Goal: Transaction & Acquisition: Purchase product/service

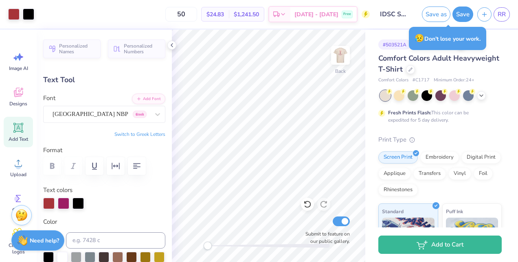
scroll to position [233, 0]
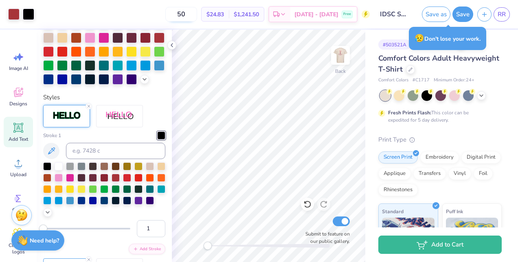
click at [197, 13] on input "50" at bounding box center [181, 14] width 32 height 15
type input "5"
type input "3"
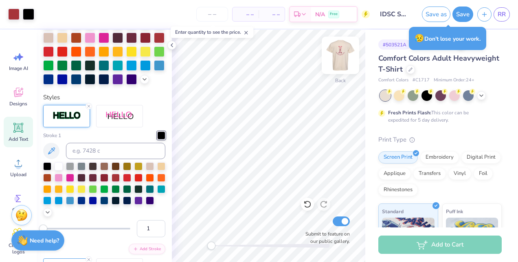
click at [343, 58] on img at bounding box center [340, 55] width 33 height 33
click at [342, 63] on img at bounding box center [340, 55] width 33 height 33
click at [210, 14] on input "number" at bounding box center [212, 14] width 32 height 15
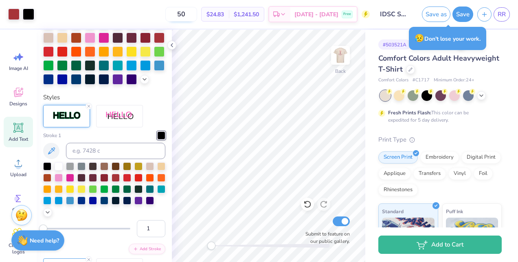
type input "5"
type input "4"
type input "50"
click at [286, 13] on icon at bounding box center [283, 15] width 7 height 7
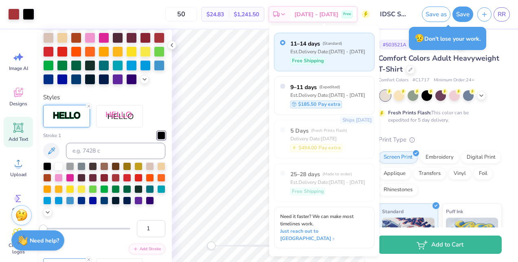
click at [150, 15] on div "50 $24.83 Per Item $1,241.50 Total Est. Delivery [DATE] - [DATE] Free" at bounding box center [203, 14] width 331 height 28
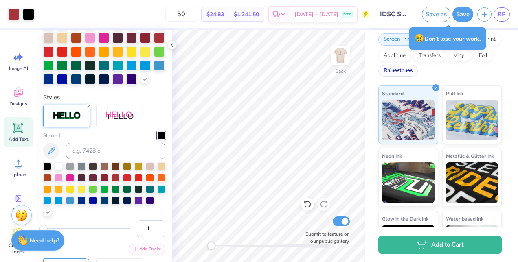
scroll to position [160, 0]
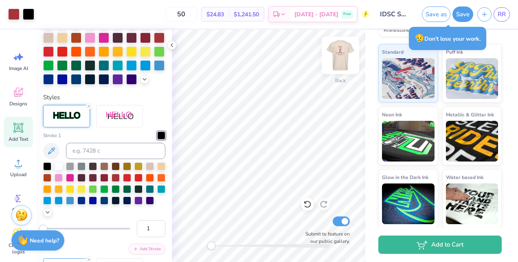
click at [345, 48] on img at bounding box center [340, 55] width 33 height 33
click at [341, 61] on img at bounding box center [340, 55] width 16 height 16
click at [348, 54] on img at bounding box center [340, 55] width 33 height 33
click at [343, 63] on img at bounding box center [340, 55] width 16 height 16
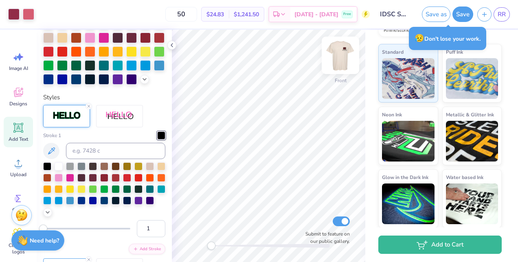
click at [342, 52] on img at bounding box center [340, 55] width 33 height 33
click at [345, 64] on img at bounding box center [340, 55] width 33 height 33
click at [340, 66] on img at bounding box center [340, 55] width 33 height 33
type input "3.88"
